Goal: Book appointment/travel/reservation

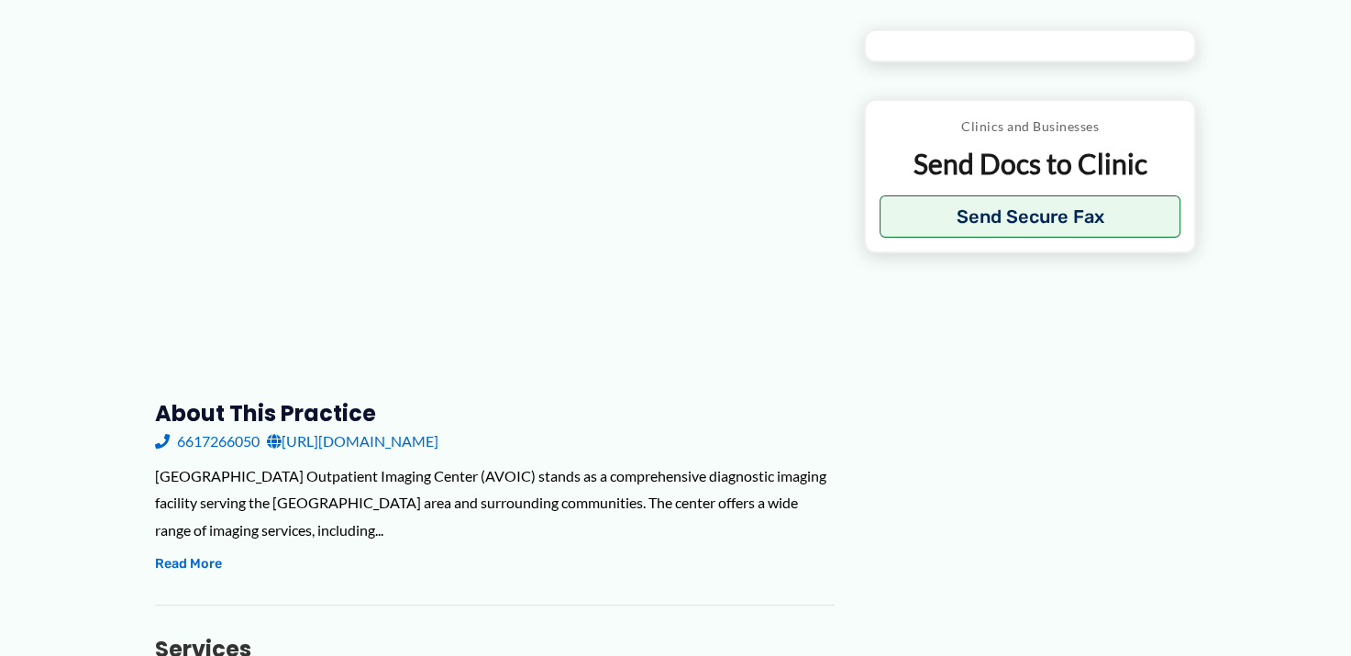
type input "**********"
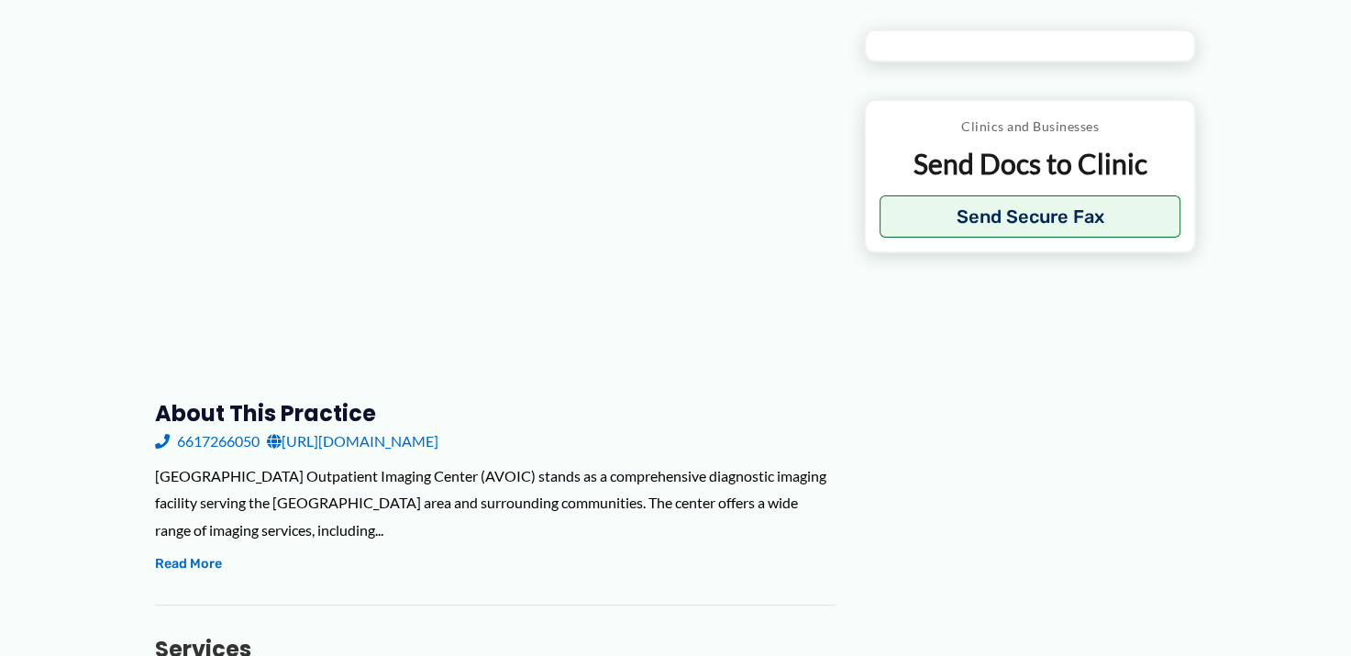
type input "**********"
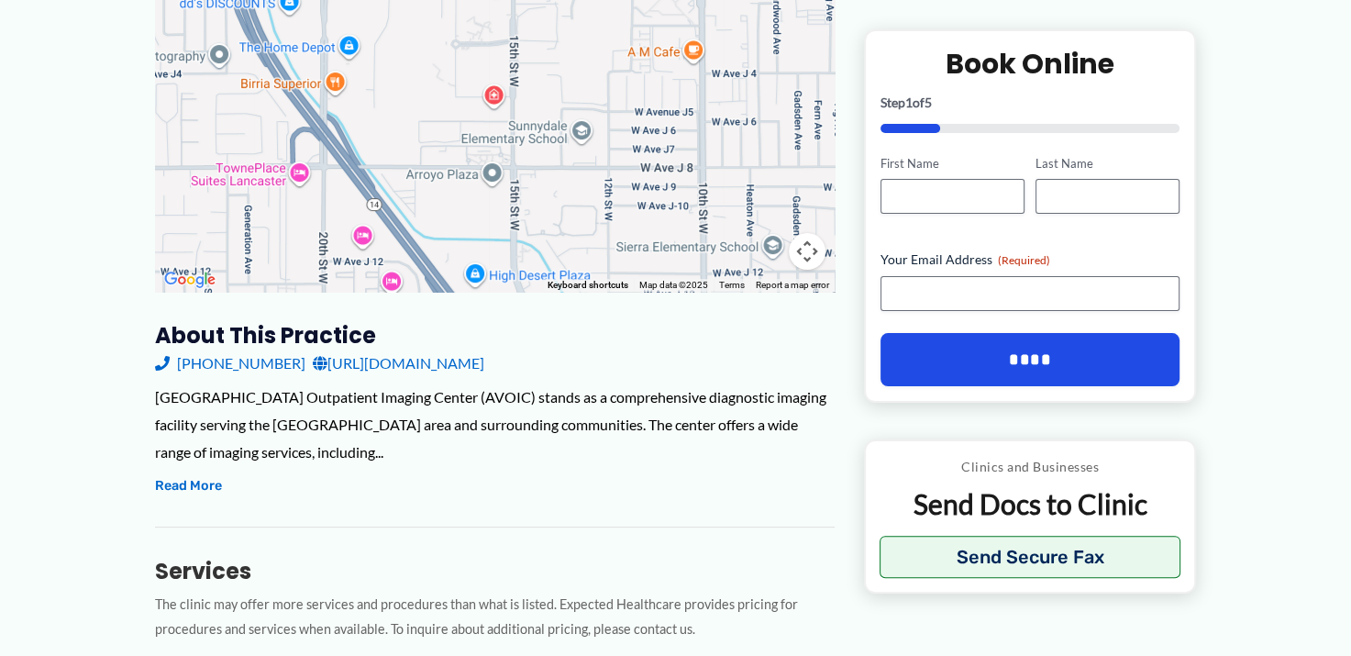
scroll to position [342, 0]
click at [422, 364] on link "[URL][DOMAIN_NAME]" at bounding box center [399, 364] width 172 height 28
